Goal: Task Accomplishment & Management: Manage account settings

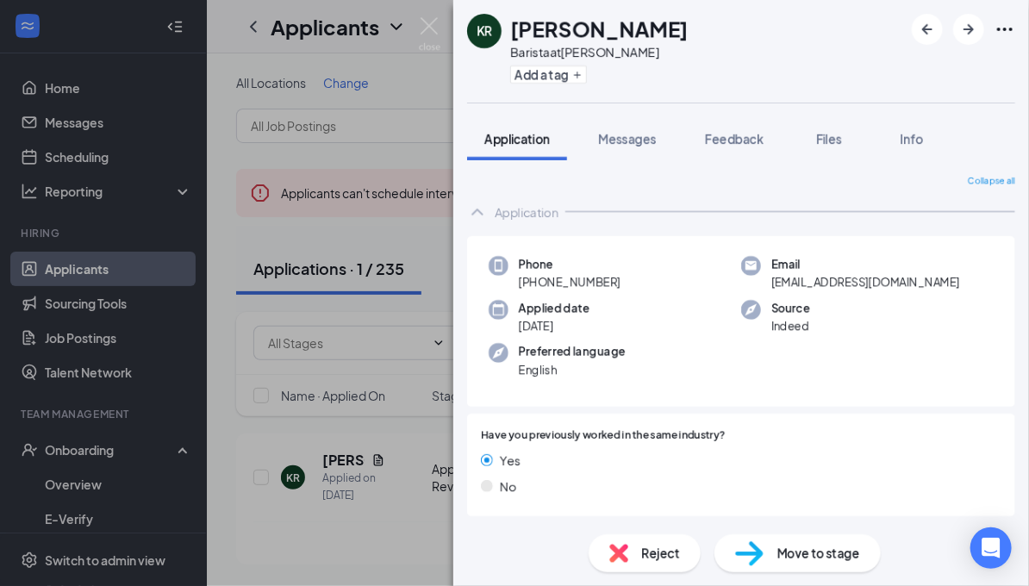
click at [215, 165] on div "KR [PERSON_NAME] Barista at [PERSON_NAME] Add a tag Application Messages Feedba…" at bounding box center [514, 293] width 1029 height 586
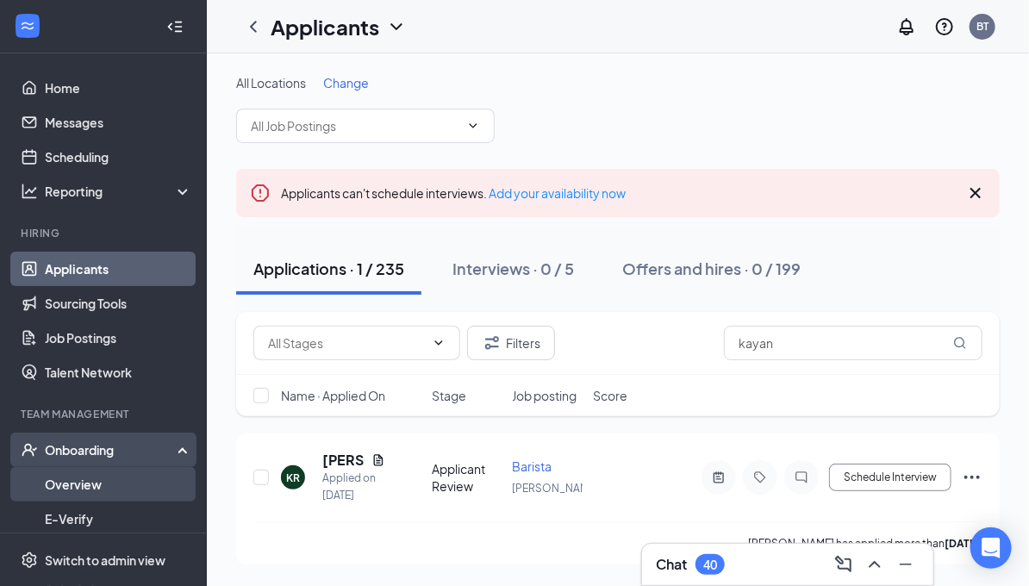
click at [64, 481] on link "Overview" at bounding box center [118, 484] width 147 height 34
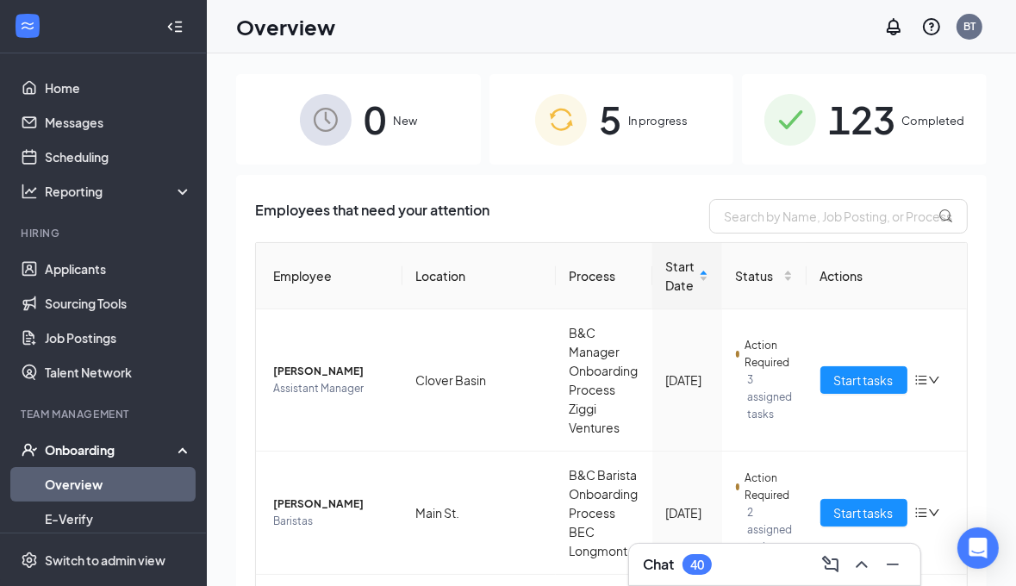
click at [614, 119] on span "5" at bounding box center [610, 119] width 22 height 59
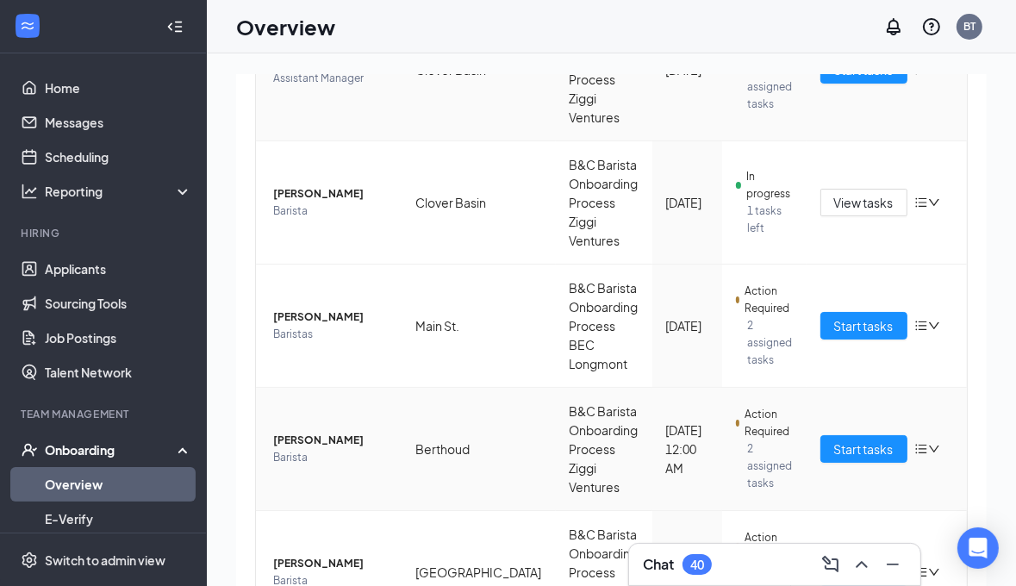
scroll to position [344, 0]
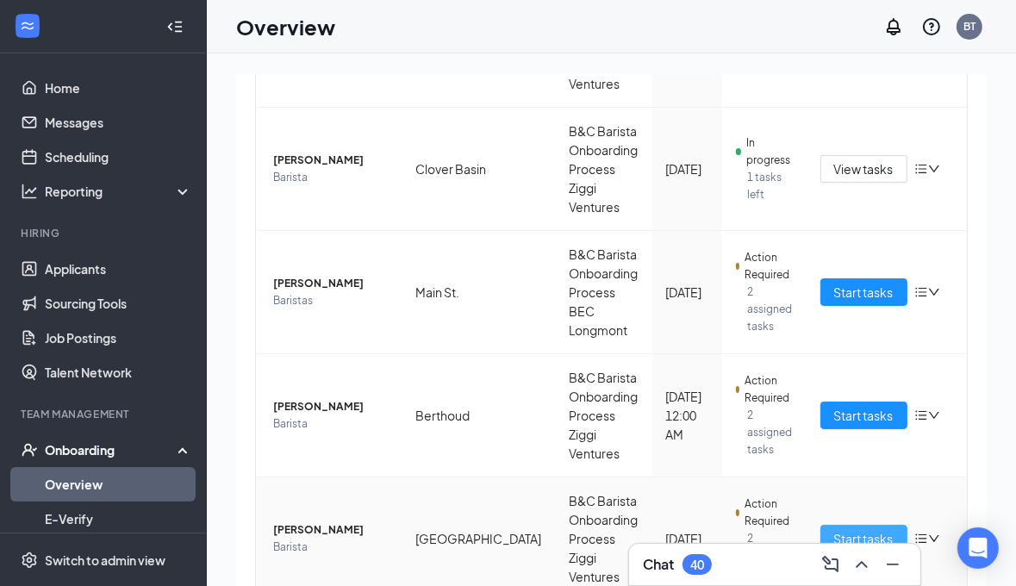
click at [834, 529] on span "Start tasks" at bounding box center [863, 538] width 59 height 19
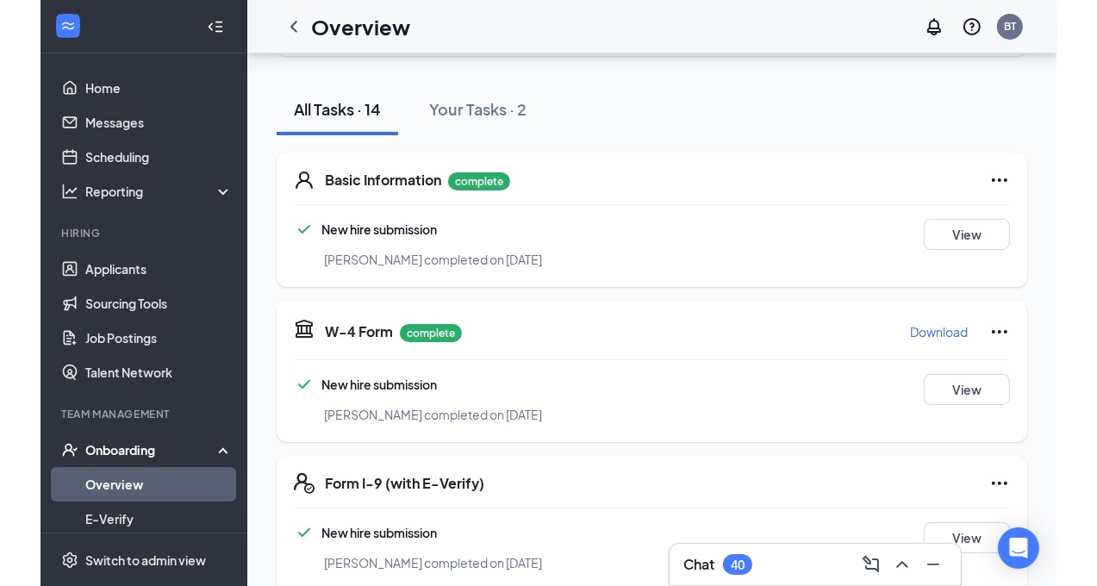
scroll to position [165, 0]
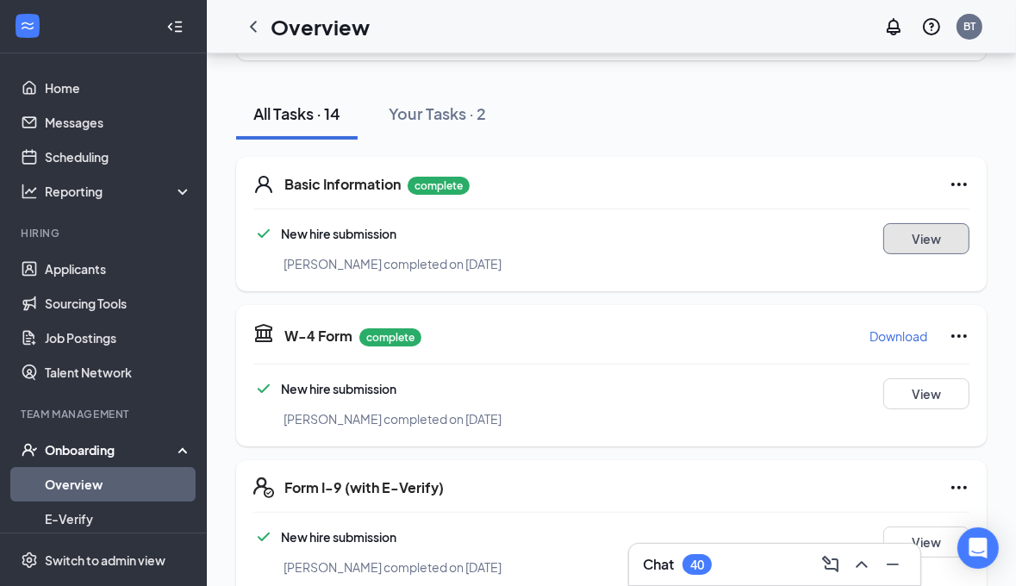
click at [903, 238] on button "View" at bounding box center [926, 238] width 86 height 31
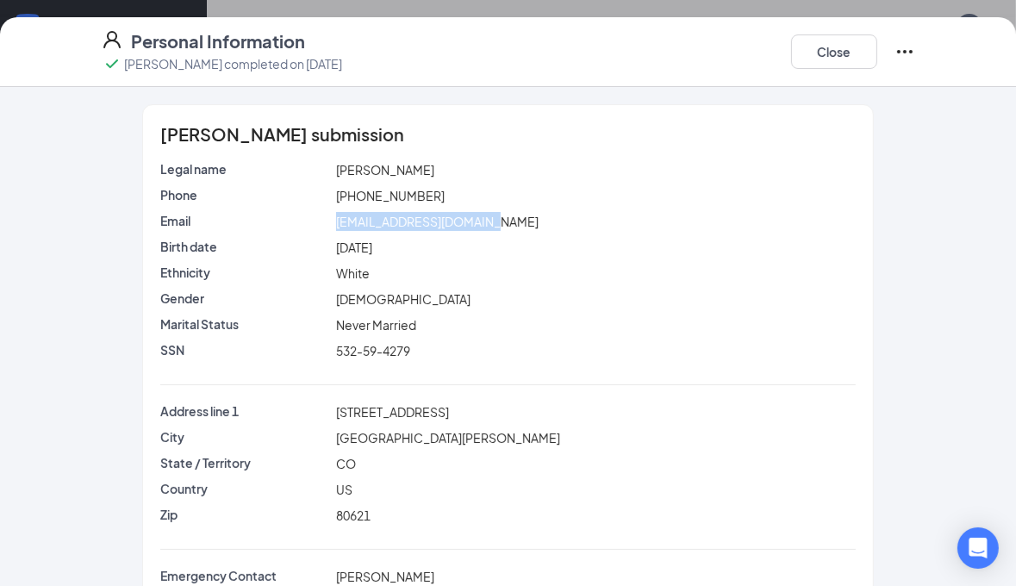
drag, startPoint x: 472, startPoint y: 219, endPoint x: 324, endPoint y: 221, distance: 148.3
click at [324, 221] on div "Email [EMAIL_ADDRESS][DOMAIN_NAME]" at bounding box center [508, 221] width 703 height 19
copy div "[EMAIL_ADDRESS][DOMAIN_NAME]"
click at [493, 242] on div "[DATE]" at bounding box center [596, 247] width 527 height 19
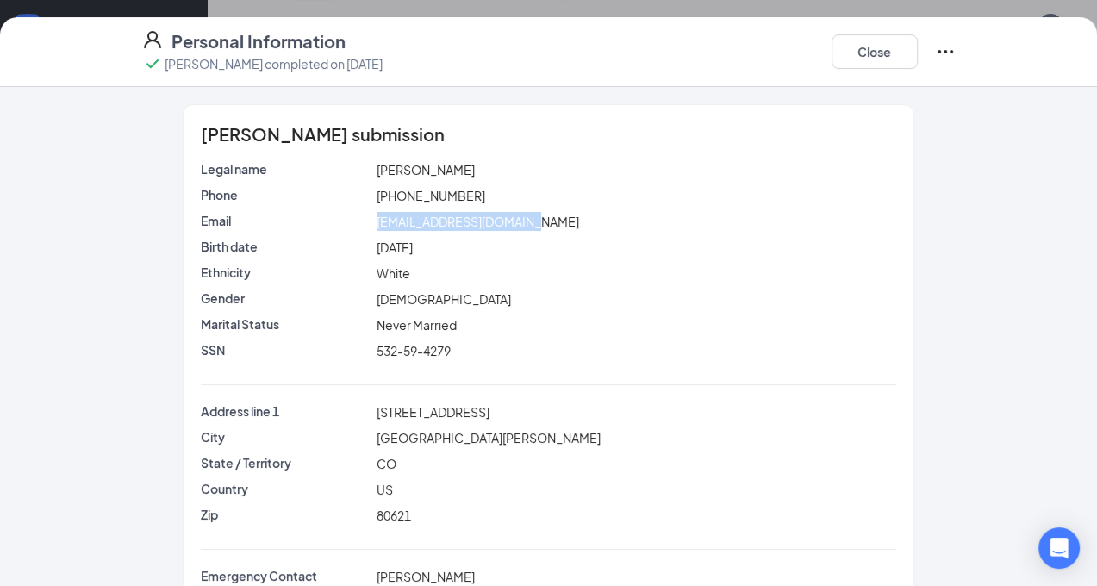
drag, startPoint x: 483, startPoint y: 221, endPoint x: 324, endPoint y: 223, distance: 158.6
click at [373, 223] on div "[EMAIL_ADDRESS][DOMAIN_NAME]" at bounding box center [636, 221] width 527 height 19
copy span "[EMAIL_ADDRESS][DOMAIN_NAME]"
click at [918, 42] on button "Close" at bounding box center [875, 51] width 86 height 34
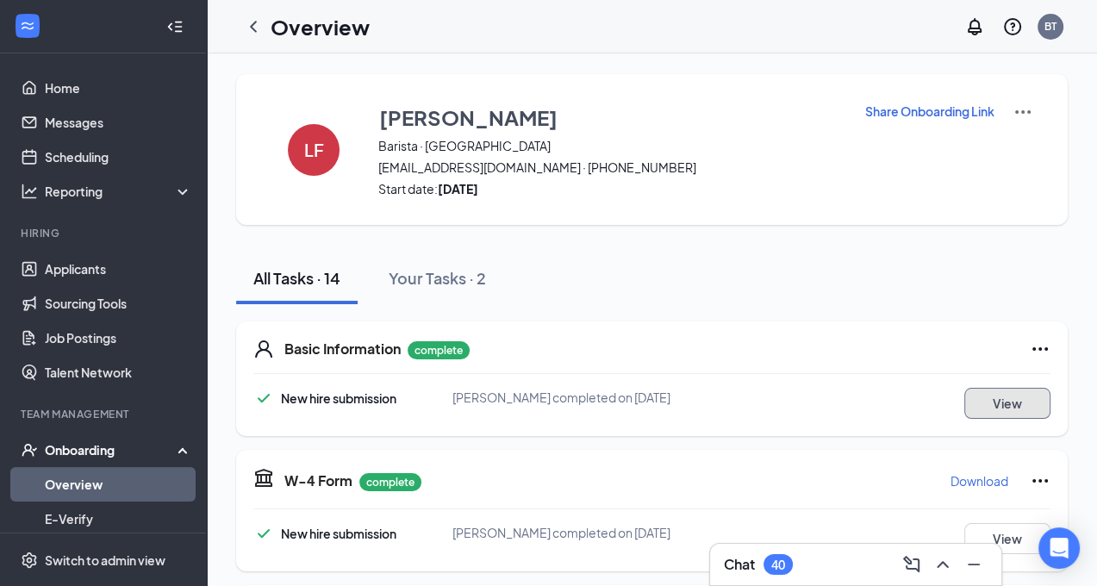
scroll to position [0, 0]
